Goal: Complete application form: Complete application form

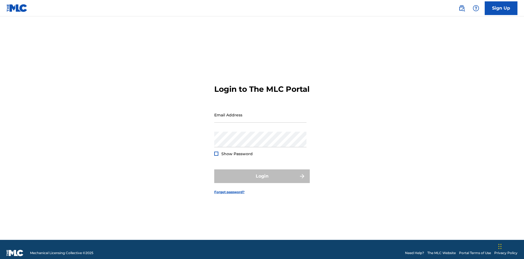
scroll to position [7, 0]
click at [501, 8] on link "Sign Up" at bounding box center [500, 8] width 33 height 14
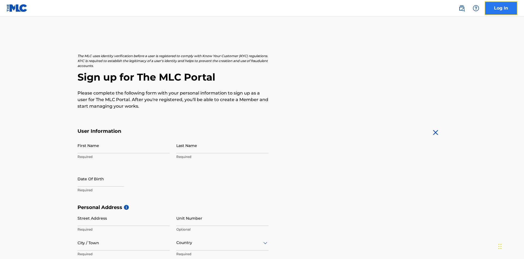
scroll to position [104, 0]
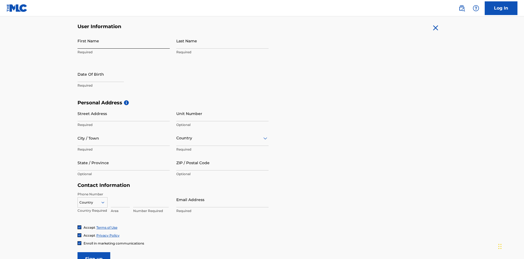
click at [124, 41] on input "First Name" at bounding box center [123, 41] width 92 height 16
type input "[PERSON_NAME]"
click at [222, 41] on input "Last Name" at bounding box center [222, 41] width 92 height 16
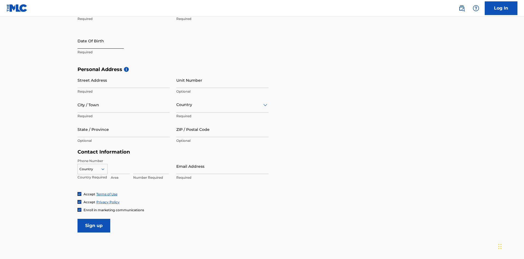
type input "Ribble"
click at [105, 41] on input "text" at bounding box center [100, 41] width 46 height 16
select select "8"
select select "2025"
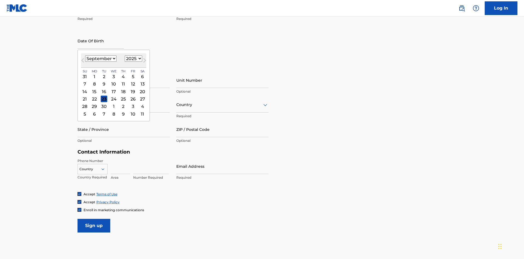
click at [100, 58] on select "January February March April May June July August September October November De…" at bounding box center [100, 58] width 31 height 6
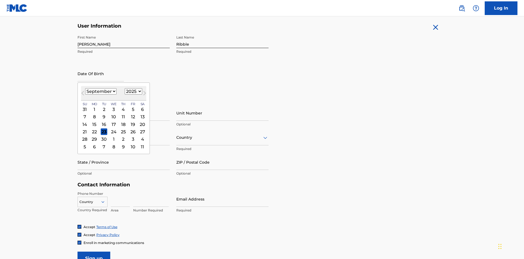
select select "0"
click at [133, 91] on select "1900 1901 1902 1903 1904 1905 1906 1907 1908 1909 1910 1911 1912 1913 1914 1915…" at bounding box center [133, 91] width 17 height 6
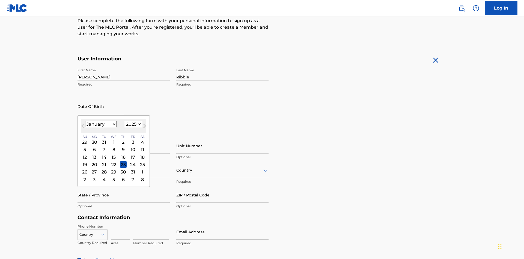
select select "1985"
click at [133, 124] on select "1900 1901 1902 1903 1904 1905 1906 1907 1908 1909 1910 1911 1912 1913 1914 1915…" at bounding box center [133, 124] width 17 height 6
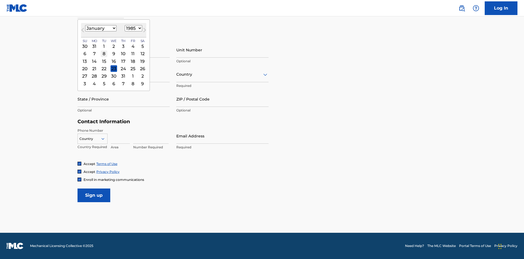
click at [104, 53] on div "8" at bounding box center [104, 53] width 7 height 7
type input "January 8 1985"
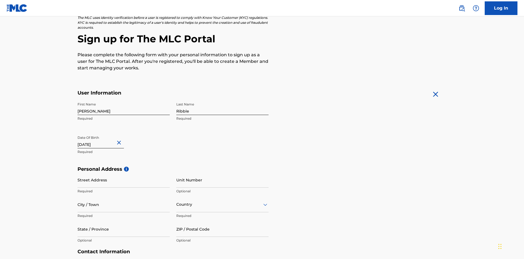
scroll to position [168, 0]
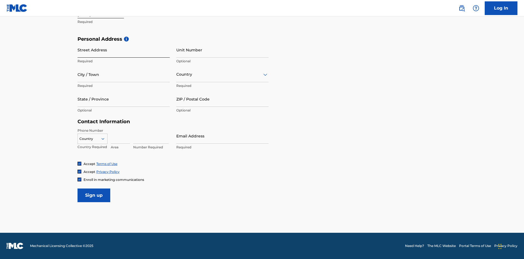
click at [124, 50] on input "Street Address" at bounding box center [123, 50] width 92 height 16
type input "9909 Elks Run Rd"
click at [124, 74] on input "City / Town" at bounding box center [123, 75] width 92 height 16
type input "Roseville"
click at [176, 74] on input "text" at bounding box center [176, 74] width 1 height 6
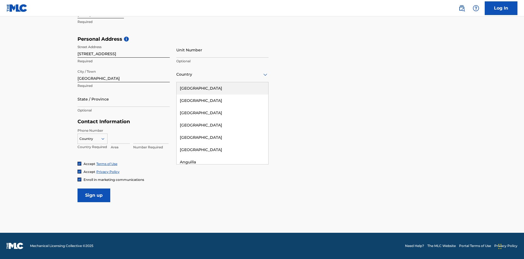
click at [222, 88] on div "United States" at bounding box center [222, 88] width 92 height 12
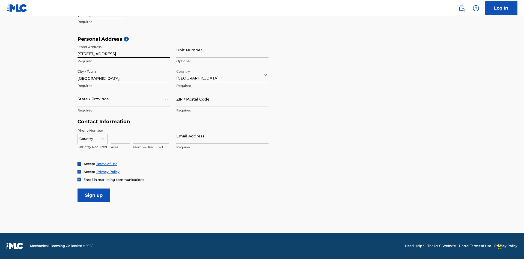
click at [124, 99] on div at bounding box center [123, 98] width 92 height 7
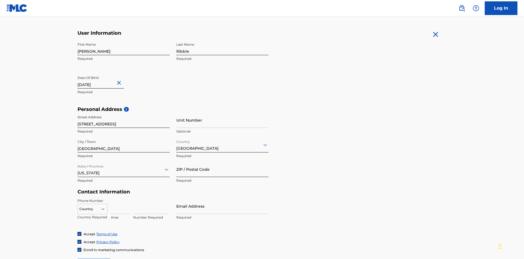
click at [222, 161] on input "ZIP / Postal Code" at bounding box center [222, 169] width 92 height 16
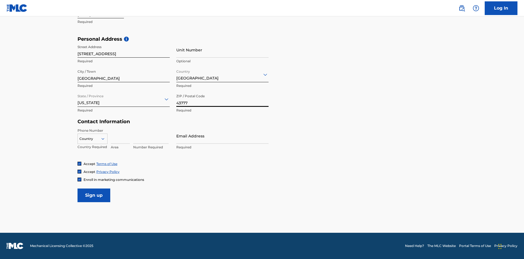
type input "43777"
click at [105, 138] on icon at bounding box center [102, 138] width 5 height 5
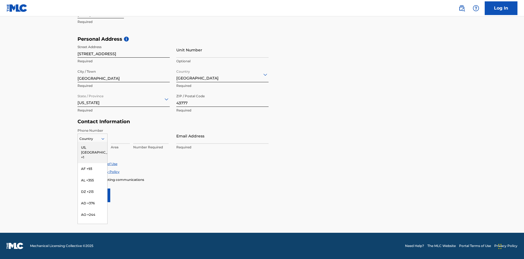
click at [92, 147] on div "US, [GEOGRAPHIC_DATA] +1" at bounding box center [92, 152] width 29 height 21
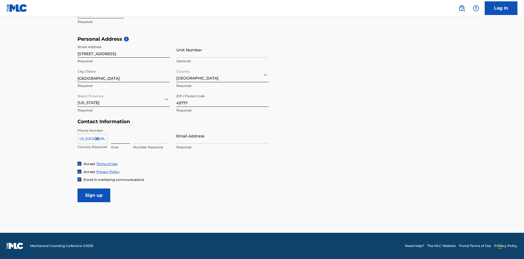
click at [120, 136] on input at bounding box center [120, 136] width 19 height 16
type input "740"
click at [151, 136] on input at bounding box center [150, 136] width 35 height 16
type input "8086351"
click at [222, 136] on input "Email Address" at bounding box center [222, 136] width 92 height 16
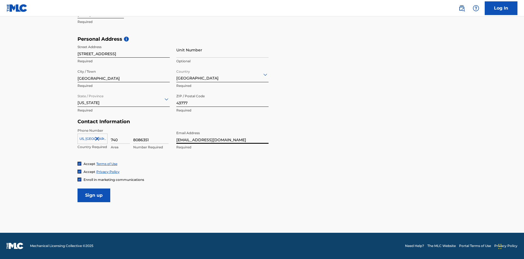
scroll to position [0, 14]
type input "[EMAIL_ADDRESS][DOMAIN_NAME]"
click at [94, 195] on input "Sign up" at bounding box center [93, 195] width 33 height 14
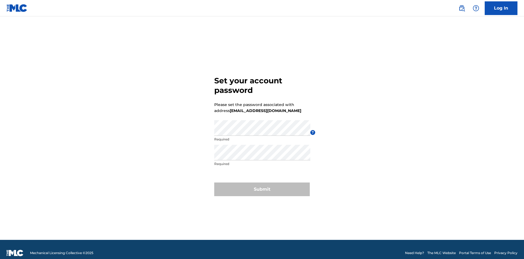
scroll to position [7, 0]
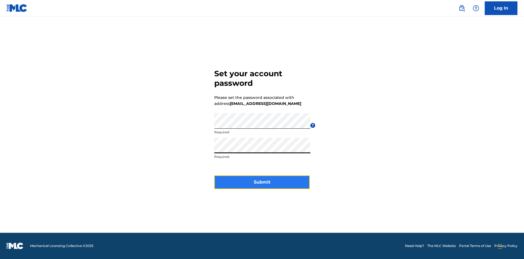
click at [262, 185] on button "Submit" at bounding box center [261, 182] width 95 height 14
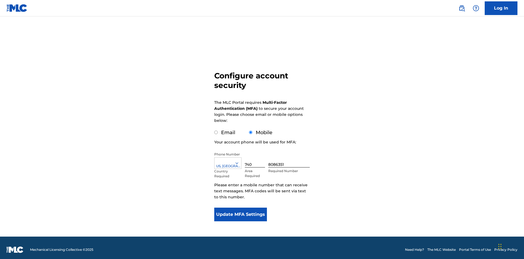
scroll to position [5, 0]
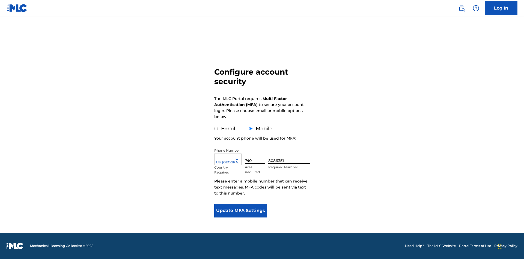
click at [216, 128] on input "Email" at bounding box center [216, 129] width 4 height 4
radio input "true"
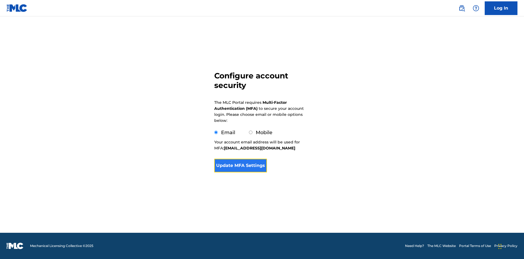
click at [240, 167] on button "Update MFA Settings" at bounding box center [240, 165] width 53 height 14
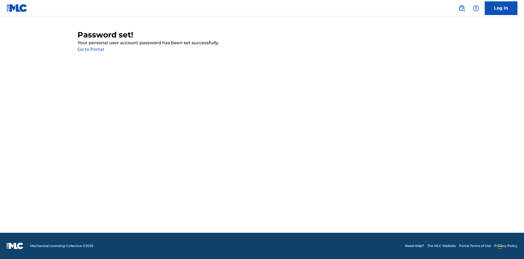
click at [91, 49] on link "Go to Portal" at bounding box center [90, 49] width 26 height 5
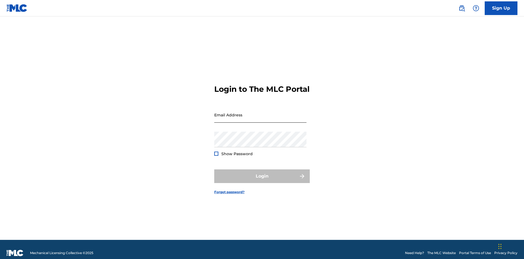
click at [260, 112] on input "Email Address" at bounding box center [260, 115] width 92 height 16
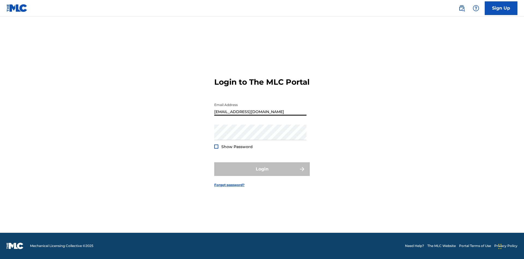
scroll to position [0, 14]
type input "[EMAIL_ADDRESS][DOMAIN_NAME]"
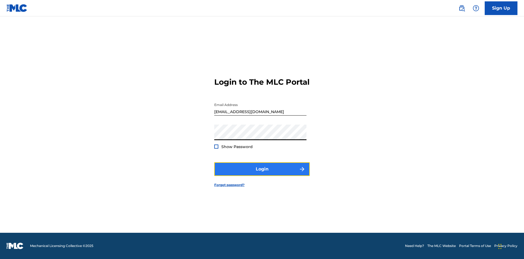
click at [262, 173] on button "Login" at bounding box center [261, 169] width 95 height 14
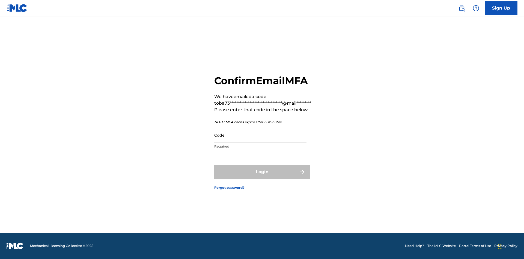
click at [260, 135] on input "Code" at bounding box center [260, 135] width 92 height 16
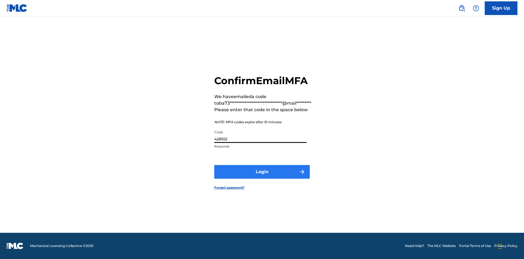
type input "428102"
click at [262, 171] on button "Login" at bounding box center [261, 172] width 95 height 14
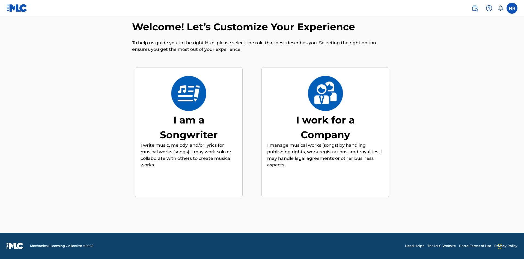
click at [188, 127] on div "I am a Songwriter" at bounding box center [189, 126] width 82 height 29
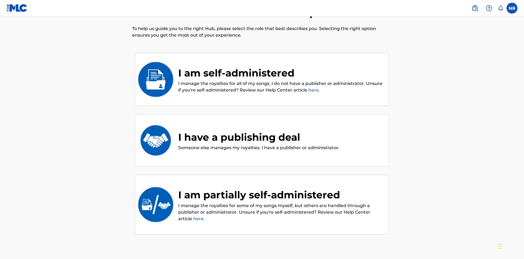
scroll to position [61, 0]
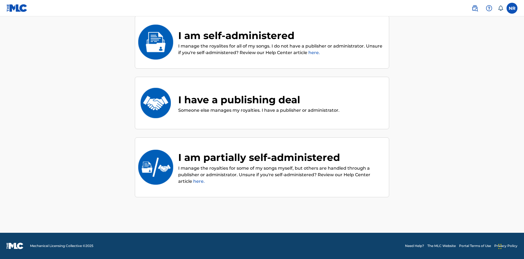
click at [258, 99] on div "I have a publishing deal" at bounding box center [258, 99] width 161 height 15
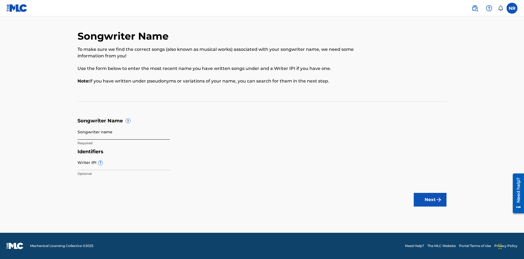
click at [124, 131] on input "Songwriter name" at bounding box center [123, 132] width 92 height 16
type input "vbsmeNENpyBKGvgE8oRtO0uwD 3yPXUAUfm5fVO3hfJ2iNC8UdD"
click at [124, 162] on input "Writer IPI ?" at bounding box center [123, 162] width 92 height 16
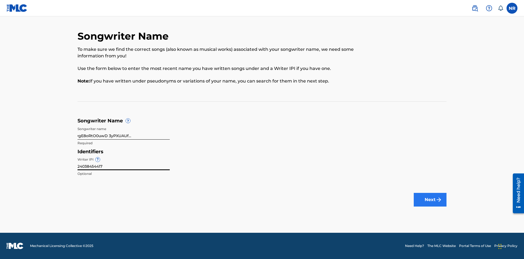
type input "24038454417"
click at [430, 199] on button "Next" at bounding box center [429, 200] width 33 height 14
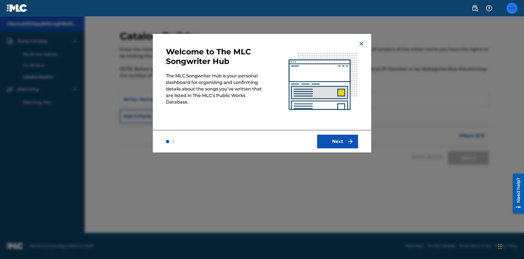
click at [512, 8] on label at bounding box center [511, 8] width 11 height 11
click at [512, 8] on input "NR Nicole Ribble ba737d13-7040-4fa0-9837-97e579049fc3@mailslurp.biz Notificatio…" at bounding box center [512, 8] width 0 height 0
